Goal: Transaction & Acquisition: Purchase product/service

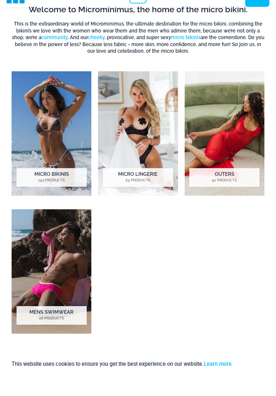
scroll to position [193, 0]
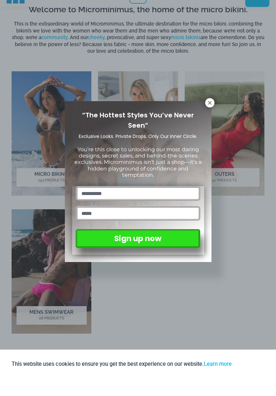
click at [208, 117] on icon at bounding box center [210, 120] width 6 height 6
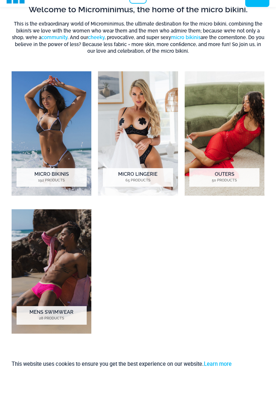
click at [63, 129] on img "Visit product category Micro Bikinis" at bounding box center [52, 151] width 80 height 124
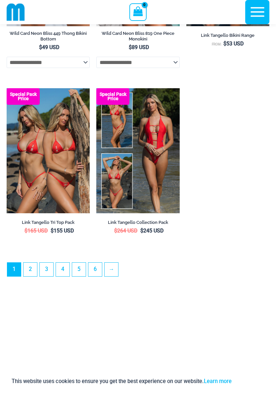
scroll to position [2005, 0]
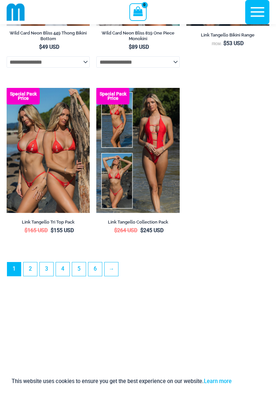
click at [115, 276] on link "→" at bounding box center [112, 269] width 14 height 14
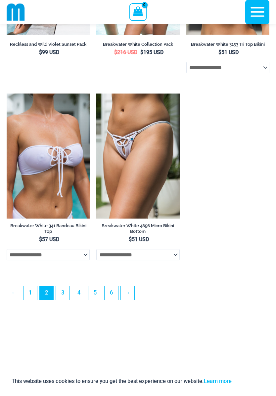
scroll to position [1819, 0]
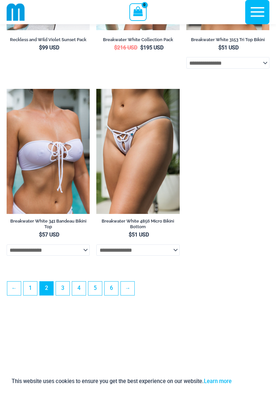
click at [130, 295] on link "→" at bounding box center [128, 288] width 14 height 14
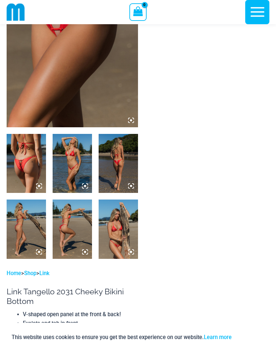
scroll to position [131, 0]
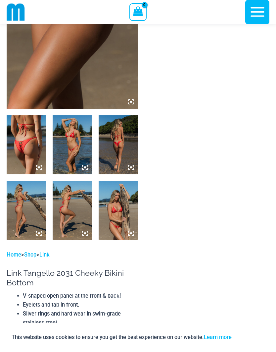
click at [127, 212] on img at bounding box center [118, 210] width 39 height 59
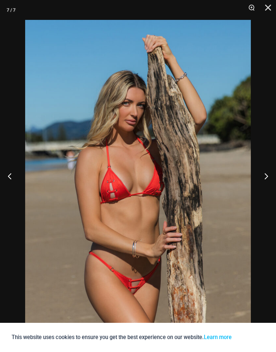
click at [269, 11] on button "Close" at bounding box center [266, 10] width 17 height 20
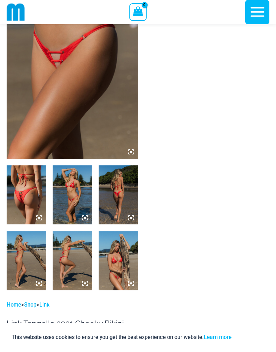
scroll to position [0, 0]
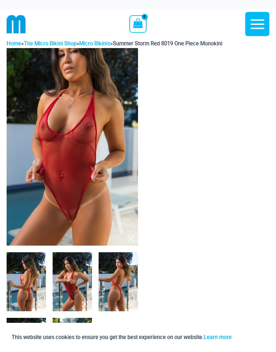
click at [100, 152] on img at bounding box center [73, 147] width 132 height 198
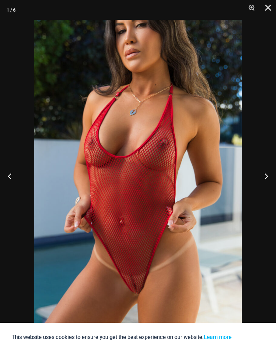
click at [264, 176] on button "Next" at bounding box center [264, 175] width 25 height 33
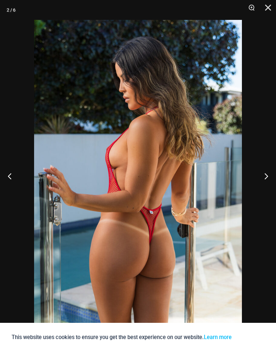
click at [266, 176] on button "Next" at bounding box center [264, 175] width 25 height 33
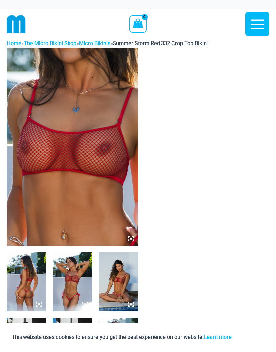
click at [115, 184] on img at bounding box center [73, 147] width 132 height 198
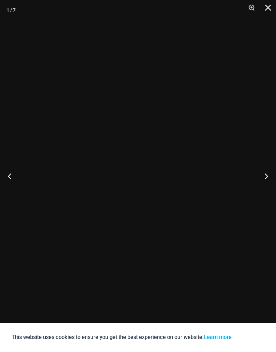
click at [269, 174] on button "Next" at bounding box center [264, 175] width 25 height 33
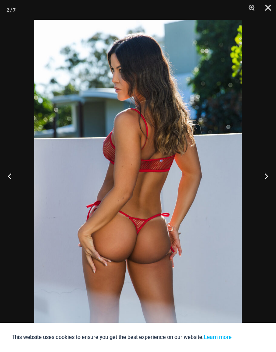
click at [269, 178] on button "Next" at bounding box center [264, 175] width 25 height 33
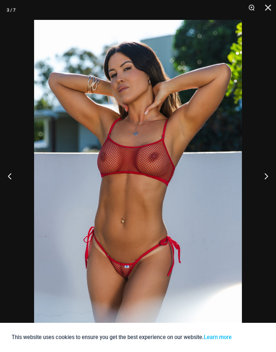
click at [267, 178] on button "Next" at bounding box center [264, 175] width 25 height 33
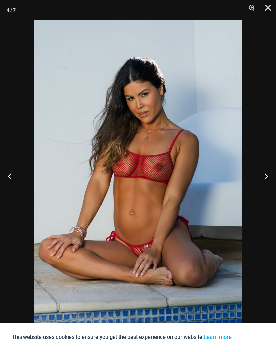
click at [268, 177] on button "Next" at bounding box center [264, 175] width 25 height 33
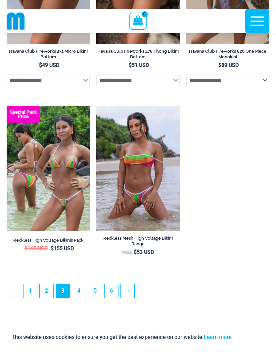
scroll to position [1802, 0]
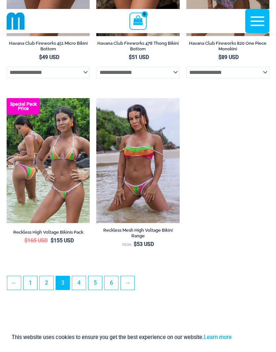
click at [133, 290] on link "→" at bounding box center [128, 283] width 14 height 14
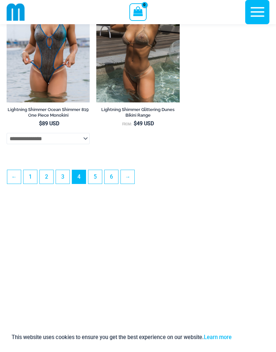
scroll to position [1930, 0]
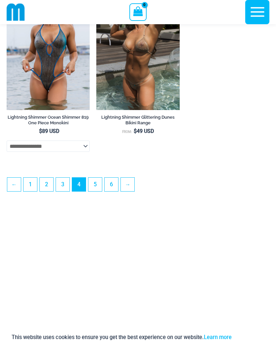
click at [116, 191] on link "6" at bounding box center [112, 185] width 14 height 14
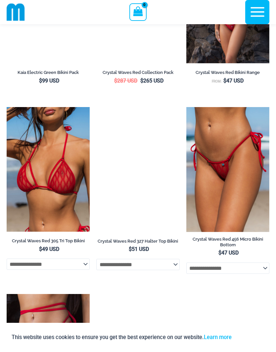
scroll to position [1651, 0]
